Goal: Task Accomplishment & Management: Complete application form

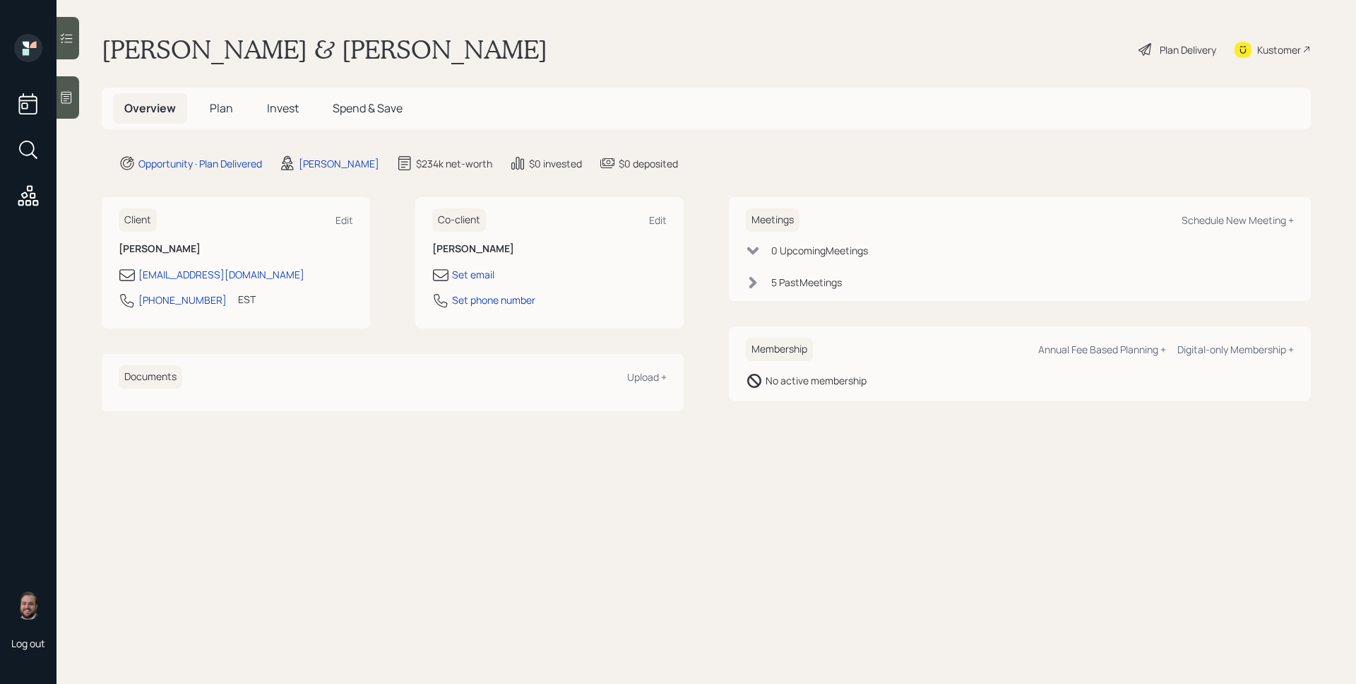
click at [222, 107] on span "Plan" at bounding box center [221, 108] width 23 height 16
